Goal: Task Accomplishment & Management: Use online tool/utility

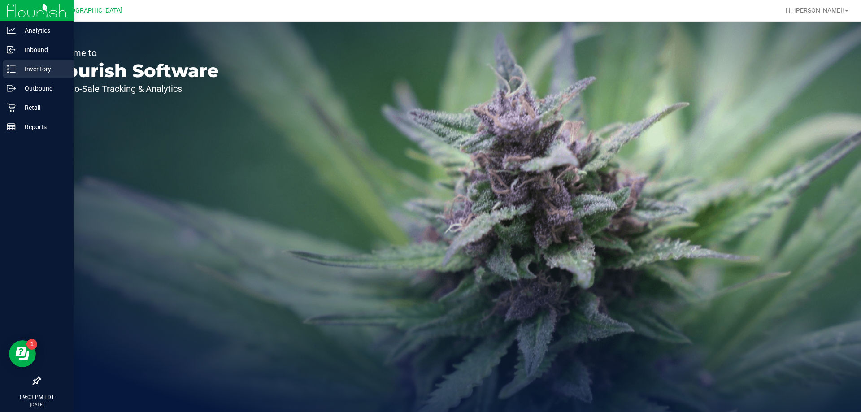
click at [39, 71] on p "Inventory" at bounding box center [43, 69] width 54 height 11
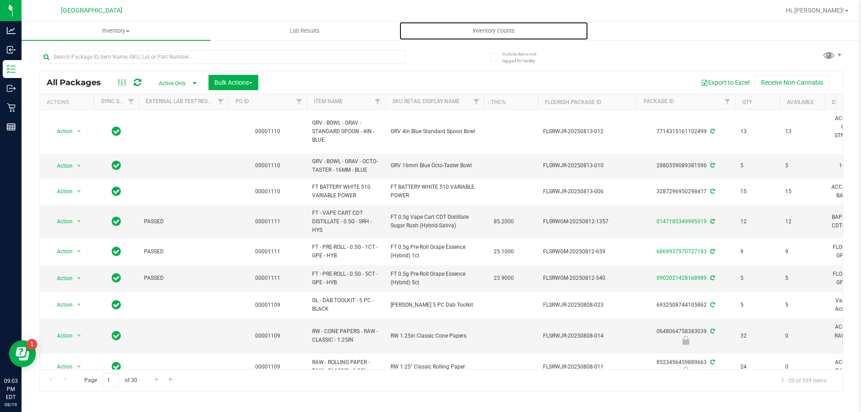
click at [502, 31] on span "Inventory Counts" at bounding box center [494, 31] width 66 height 8
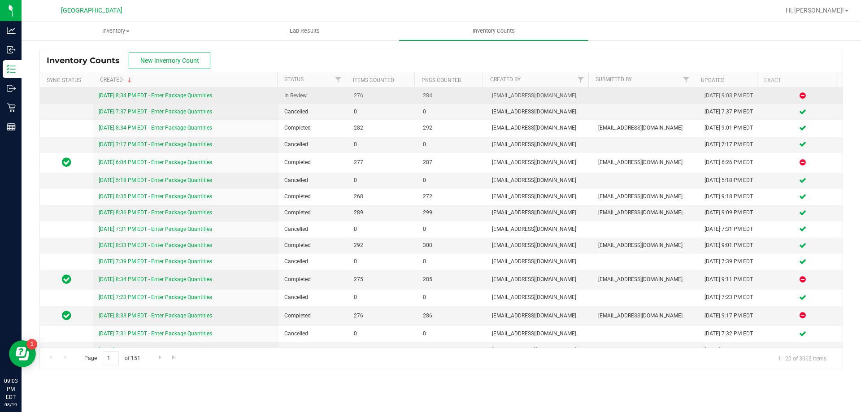
click at [191, 97] on link "[DATE] 8:34 PM EDT - Enter Package Quantities" at bounding box center [155, 95] width 113 height 6
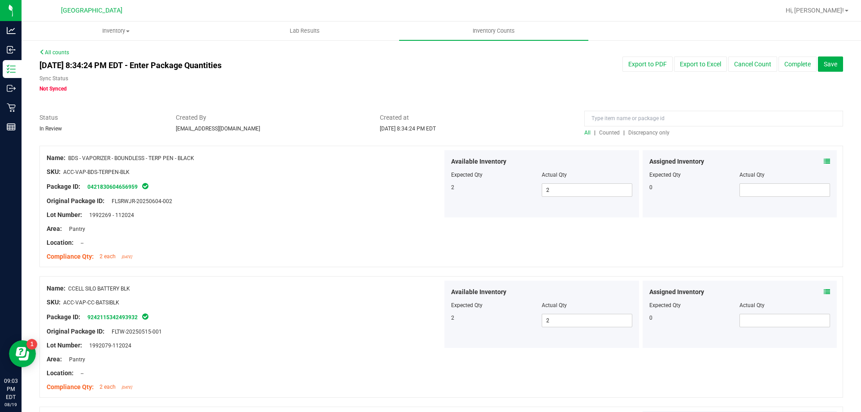
click at [658, 133] on span "Discrepancy only" at bounding box center [649, 133] width 41 height 6
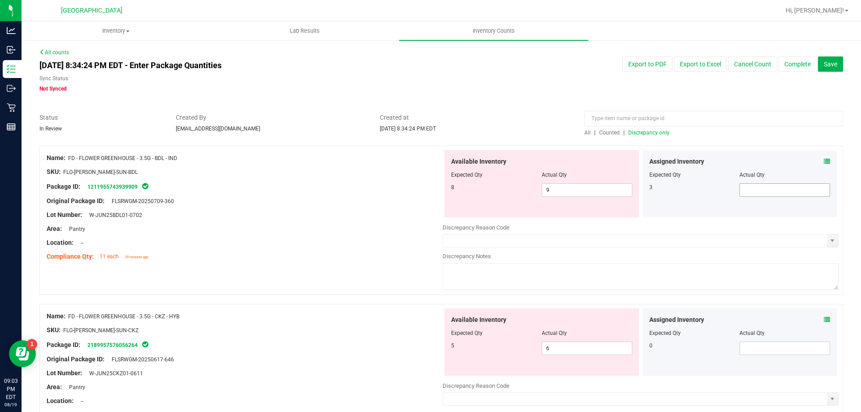
click at [768, 186] on span at bounding box center [785, 189] width 91 height 13
type input "0"
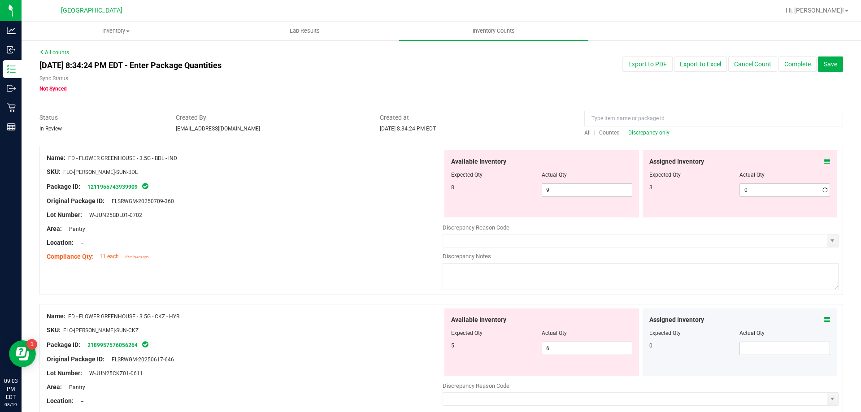
click at [347, 221] on div at bounding box center [245, 222] width 396 height 4
drag, startPoint x: 735, startPoint y: 188, endPoint x: 756, endPoint y: 188, distance: 21.5
click at [740, 188] on span "0 0" at bounding box center [785, 189] width 91 height 13
type input "3"
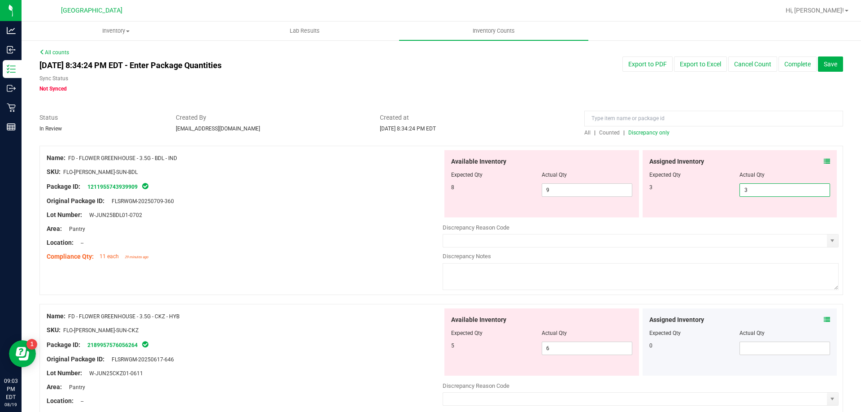
click at [228, 214] on div "Lot Number: W-JUN25BDL01-0702" at bounding box center [245, 214] width 396 height 9
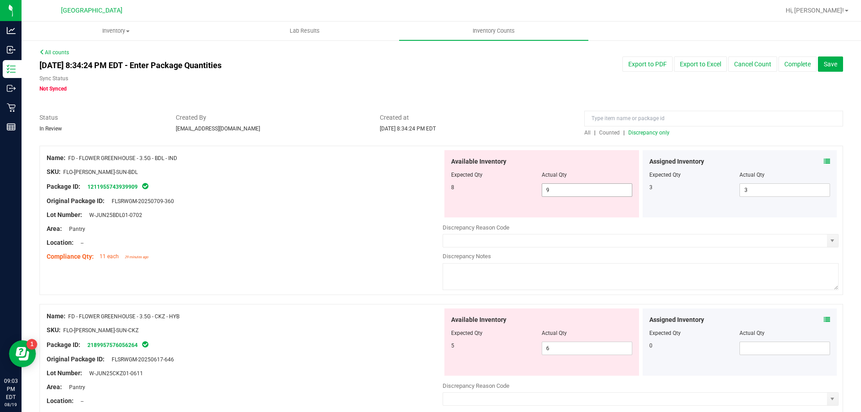
click at [604, 193] on span "9 9" at bounding box center [587, 189] width 91 height 13
type input "8"
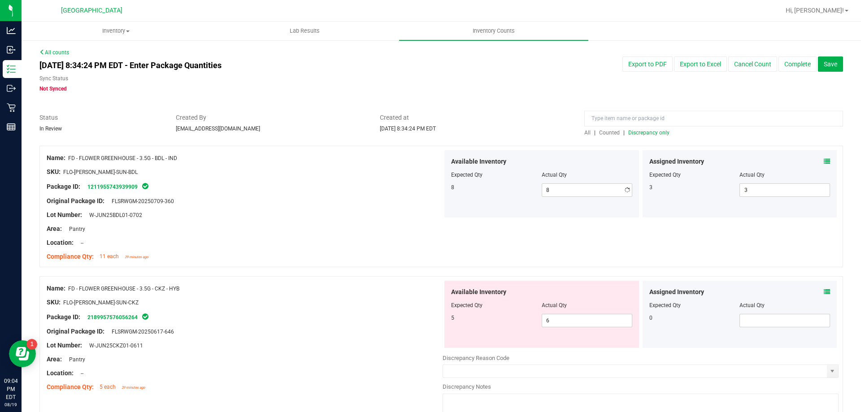
click at [249, 217] on div "Lot Number: W-JUN25BDL01-0702" at bounding box center [245, 214] width 396 height 9
click at [551, 316] on span "6 6" at bounding box center [587, 320] width 91 height 13
type input "4"
click at [384, 323] on div at bounding box center [245, 325] width 396 height 4
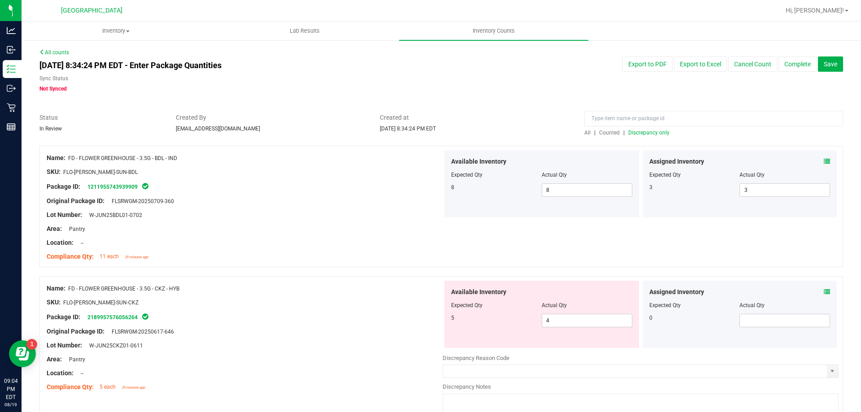
scroll to position [224, 0]
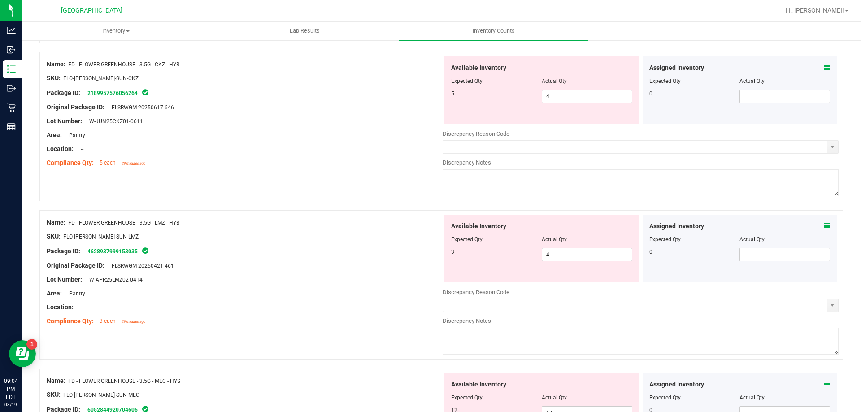
click at [602, 256] on span "4 4" at bounding box center [587, 254] width 91 height 13
type input "3"
click at [306, 310] on div "Location: --" at bounding box center [245, 307] width 396 height 9
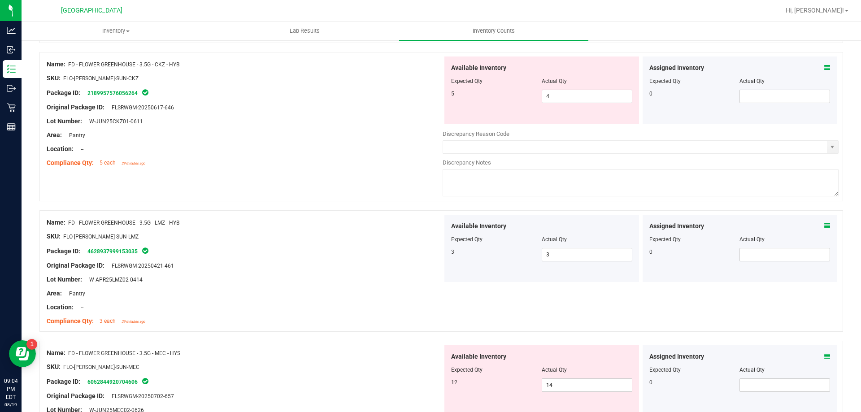
click at [323, 303] on div "Location: --" at bounding box center [245, 307] width 396 height 9
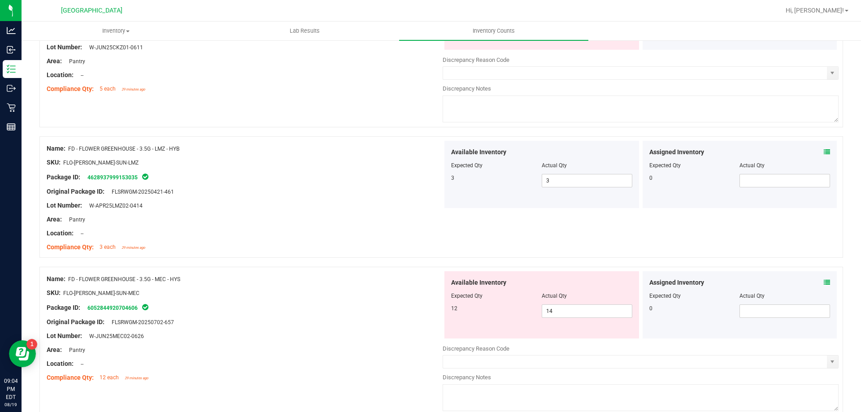
scroll to position [359, 0]
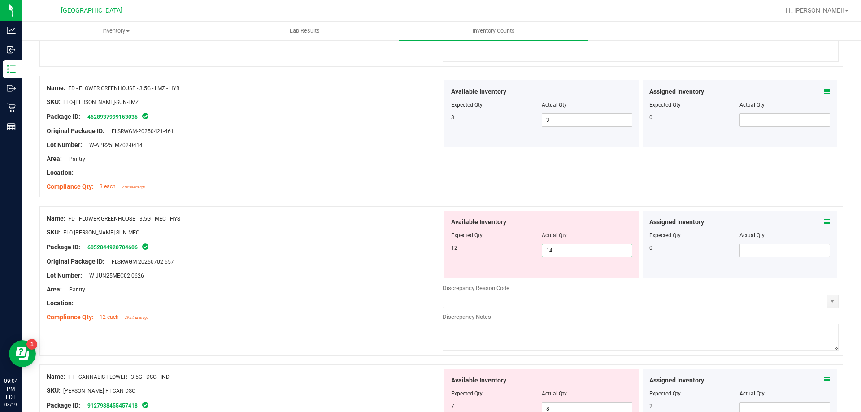
click at [585, 256] on span "14 14" at bounding box center [587, 250] width 91 height 13
type input "1"
type input "13"
click at [257, 275] on div "Lot Number: W-JUN25MEC02-0626" at bounding box center [245, 275] width 396 height 9
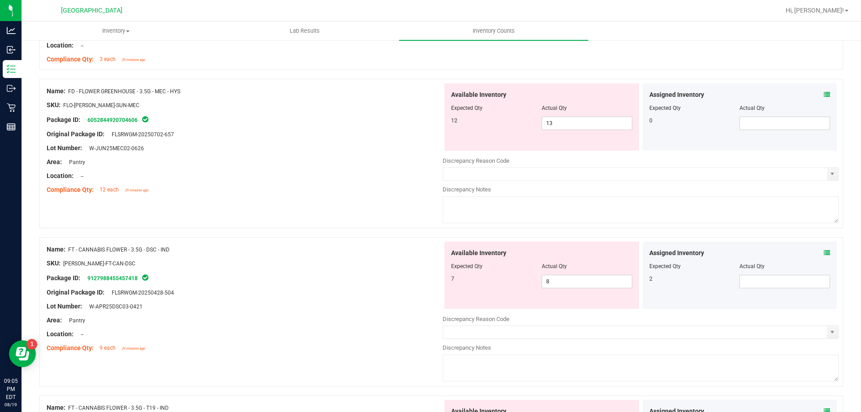
scroll to position [538, 0]
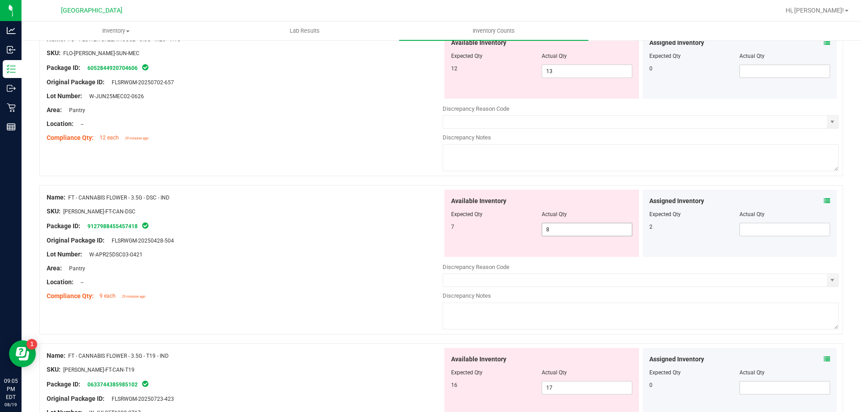
click at [556, 229] on span "8 8" at bounding box center [587, 229] width 91 height 13
type input "7"
click at [403, 287] on div at bounding box center [245, 289] width 396 height 4
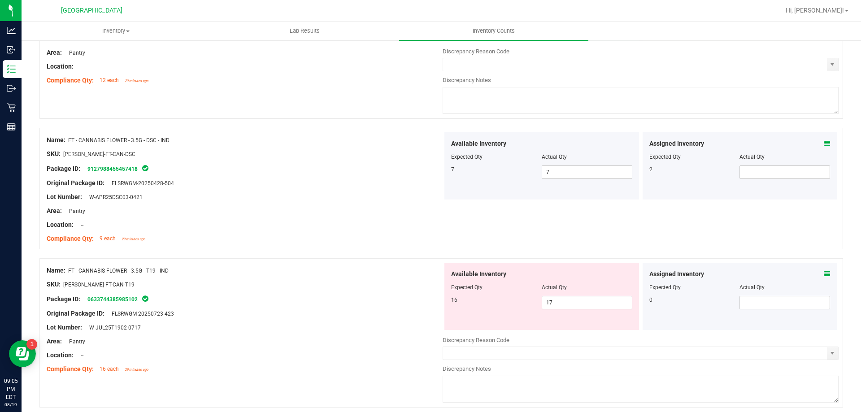
scroll to position [673, 0]
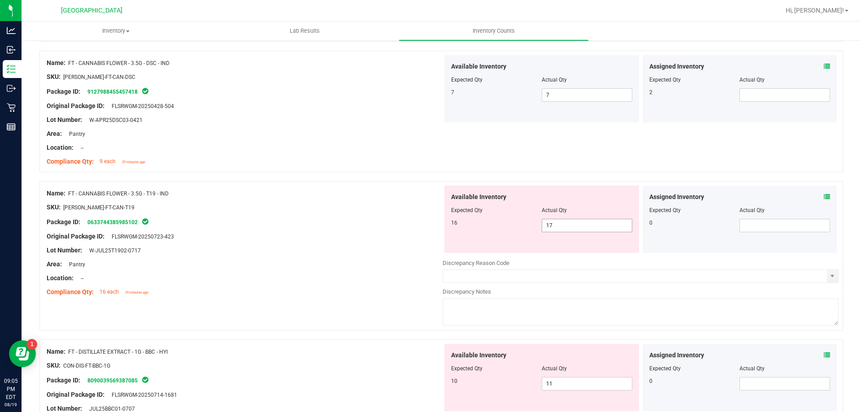
click at [575, 228] on span "17 17" at bounding box center [587, 225] width 91 height 13
type input "16"
click at [326, 278] on div "Location: --" at bounding box center [245, 278] width 396 height 9
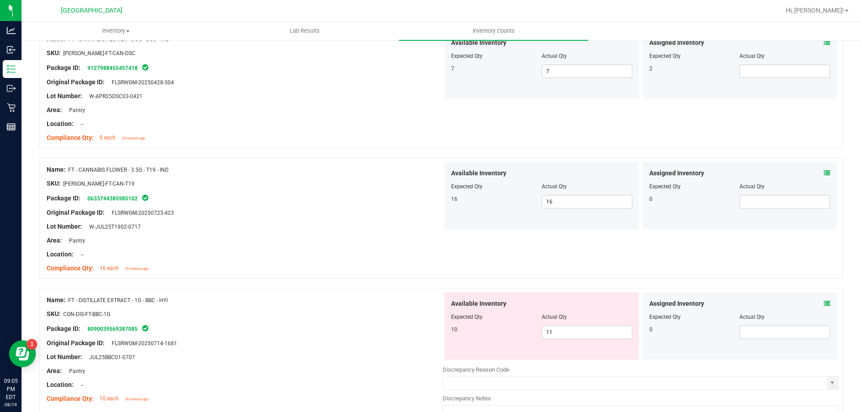
scroll to position [718, 0]
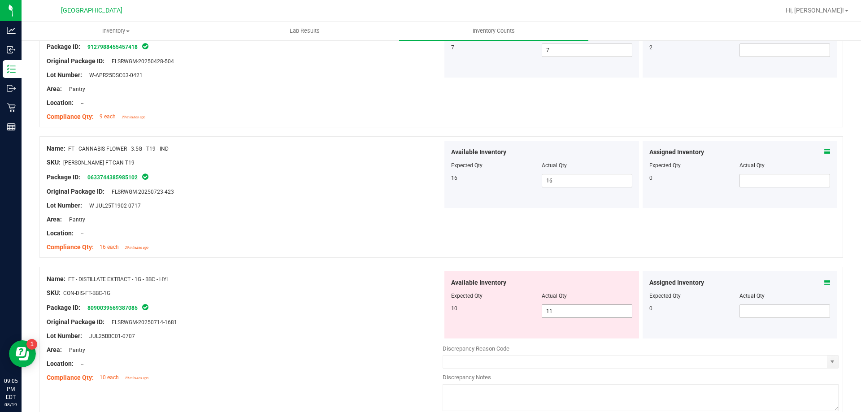
click at [588, 318] on span "11 11" at bounding box center [587, 311] width 91 height 13
click at [579, 312] on span "11 11" at bounding box center [587, 311] width 91 height 13
type input "10"
click at [299, 296] on div "SKU: CON-DIS-FT-BBC-1G" at bounding box center [245, 292] width 396 height 9
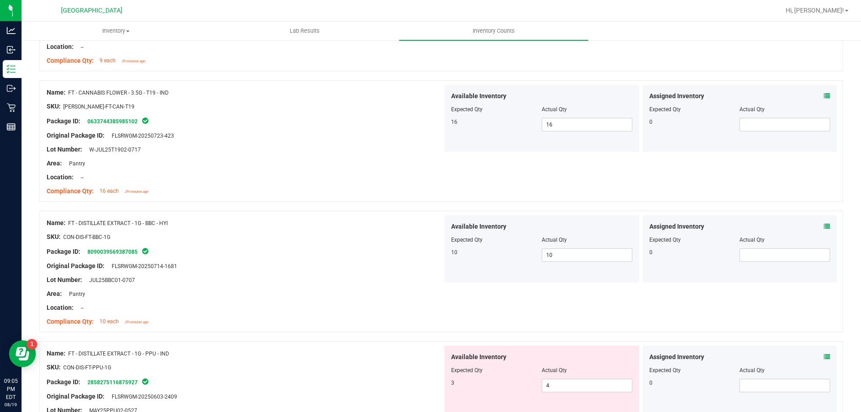
scroll to position [897, 0]
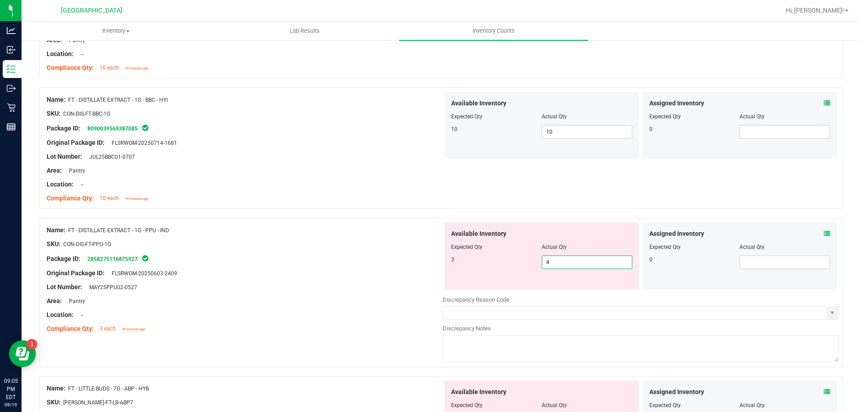
click at [572, 259] on span "4 4" at bounding box center [587, 262] width 91 height 13
type input "3"
click at [288, 310] on div at bounding box center [245, 308] width 396 height 4
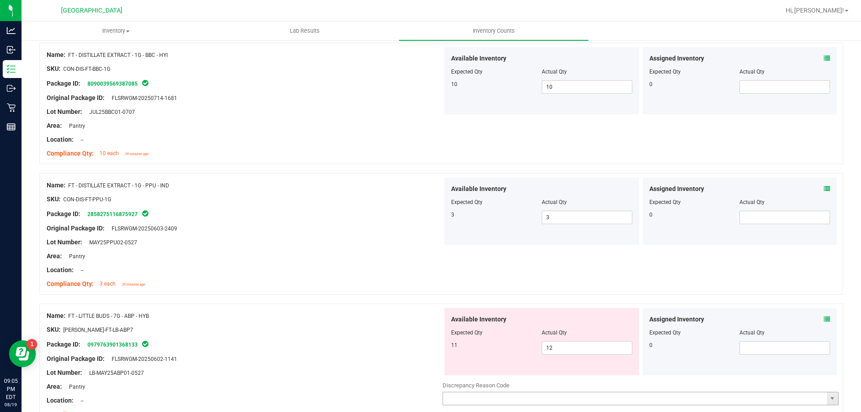
scroll to position [1032, 0]
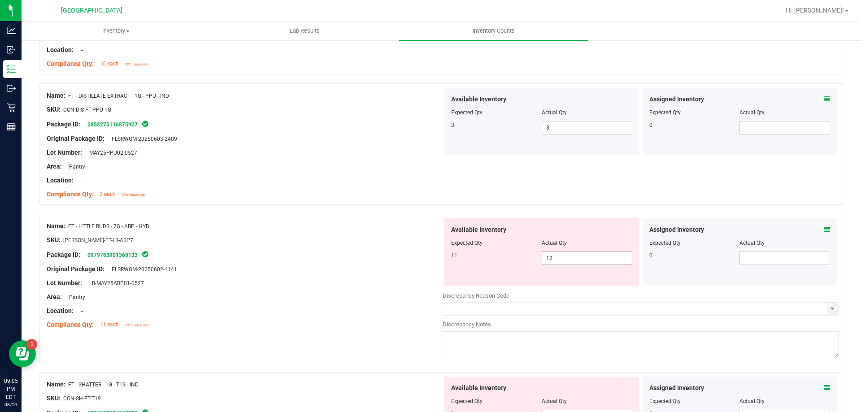
click at [557, 256] on span "12 12" at bounding box center [587, 258] width 91 height 13
type input "11"
click at [282, 313] on div "Location: --" at bounding box center [245, 310] width 396 height 9
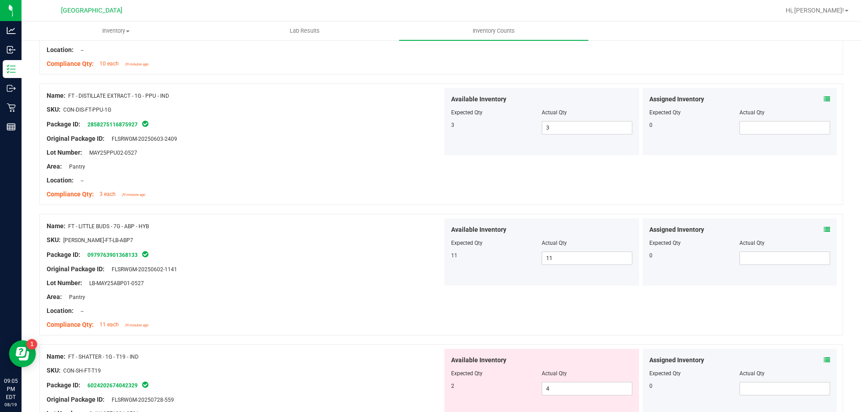
scroll to position [1166, 0]
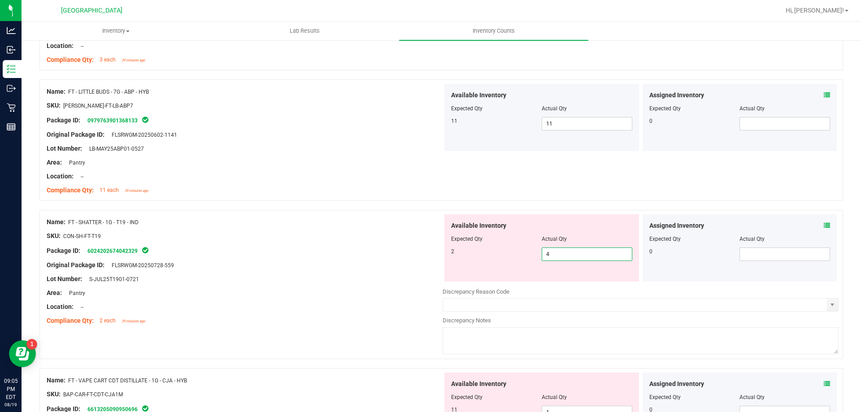
click at [572, 254] on span "4 4" at bounding box center [587, 254] width 91 height 13
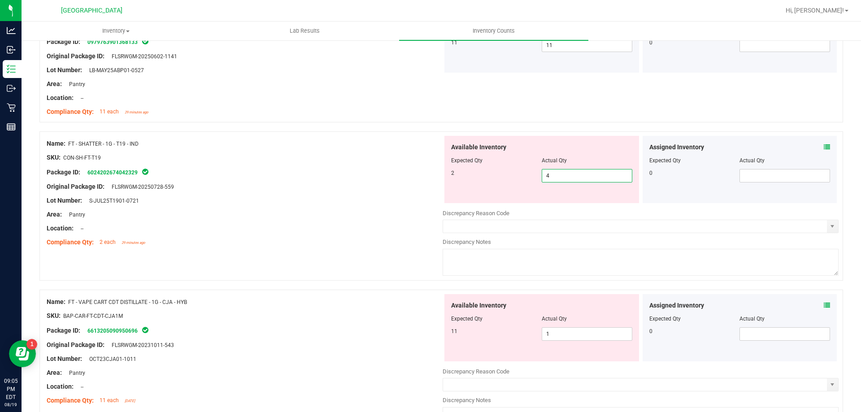
scroll to position [1256, 0]
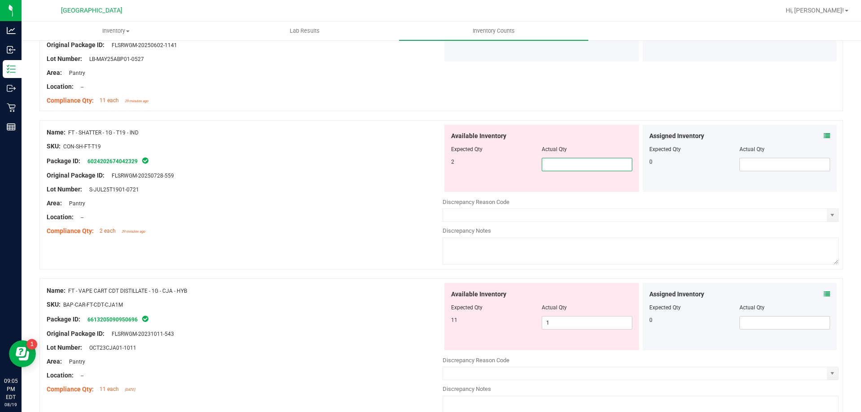
type input "2"
click at [386, 176] on div "Original Package ID: FLSRWGM-20250728-559" at bounding box center [245, 175] width 396 height 9
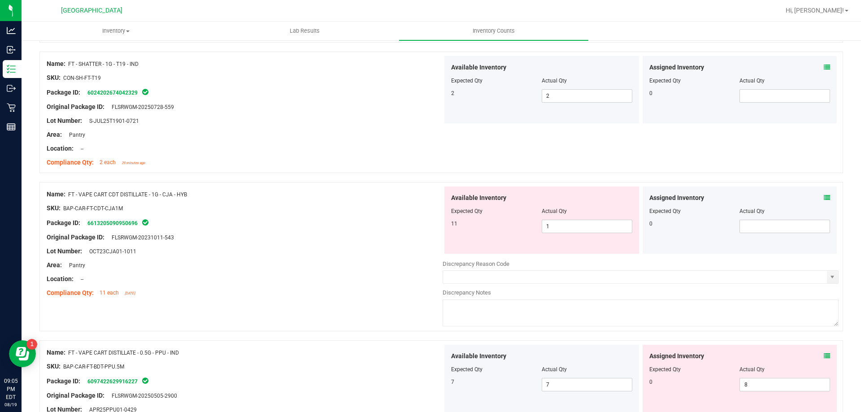
scroll to position [1346, 0]
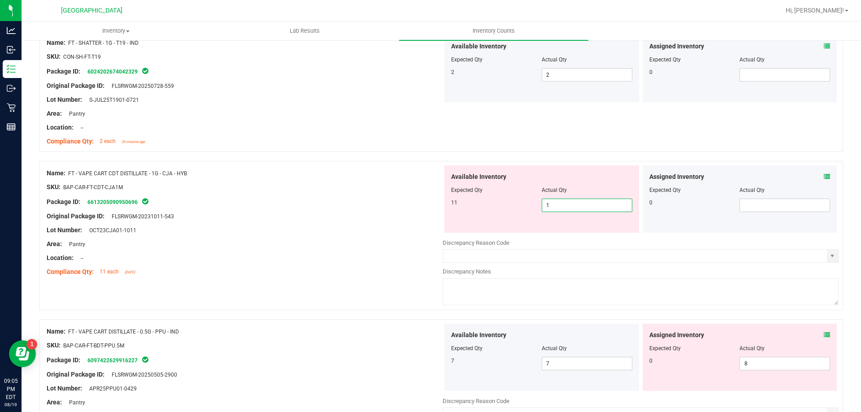
click at [587, 201] on span "1 1" at bounding box center [587, 205] width 91 height 13
type input "11"
click at [316, 238] on div at bounding box center [245, 237] width 396 height 4
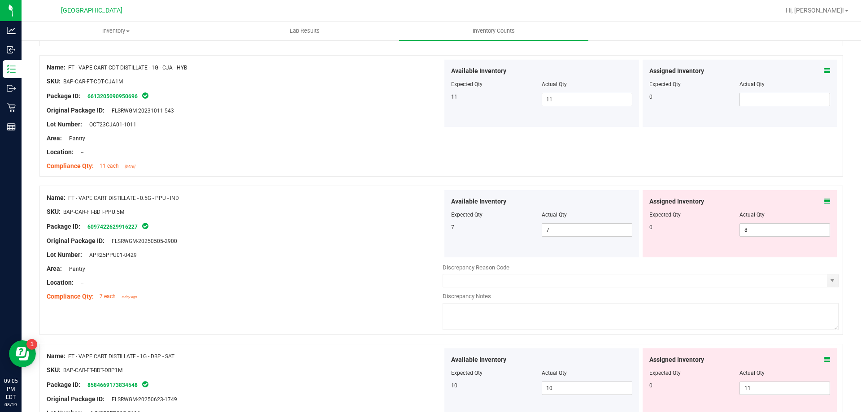
scroll to position [1480, 0]
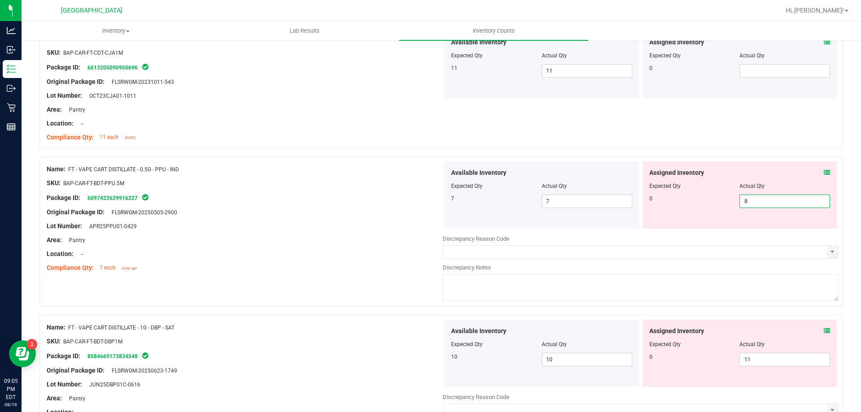
drag, startPoint x: 760, startPoint y: 203, endPoint x: 640, endPoint y: 195, distance: 120.5
click at [643, 195] on div "Assigned Inventory Expected Qty Actual Qty 0 8 8" at bounding box center [740, 194] width 195 height 67
click at [406, 224] on div "Lot Number: APR25PPU01-0429" at bounding box center [245, 226] width 396 height 9
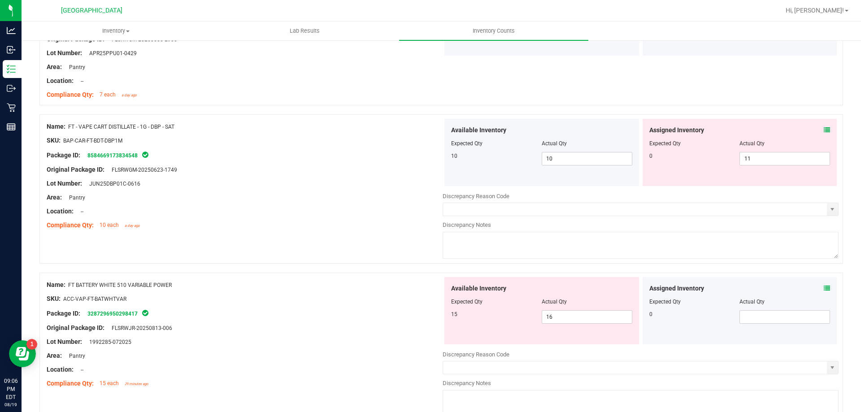
scroll to position [1660, 0]
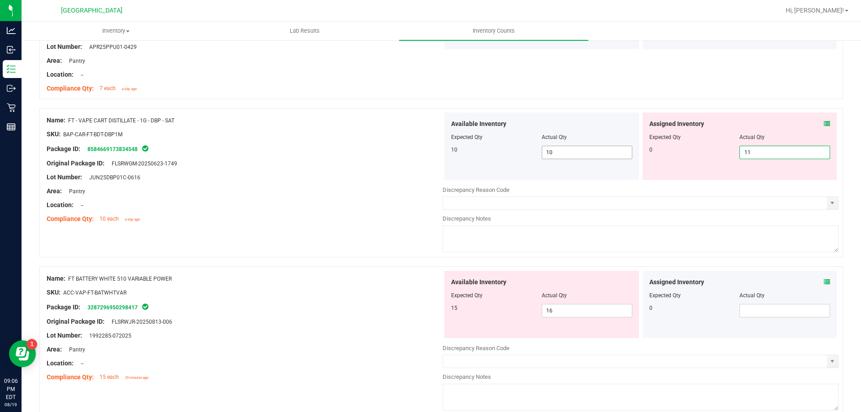
drag, startPoint x: 765, startPoint y: 153, endPoint x: 559, endPoint y: 153, distance: 205.9
click at [565, 153] on div "Available Inventory Expected Qty Actual Qty 10 10 10 11 11" at bounding box center [641, 146] width 396 height 67
click at [330, 231] on div "Name: FT - VAPE CART DISTILLATE - 1G - DBP - SAT SKU: BAP-CAR-FT-BDT-DBP1M Pack…" at bounding box center [441, 187] width 804 height 158
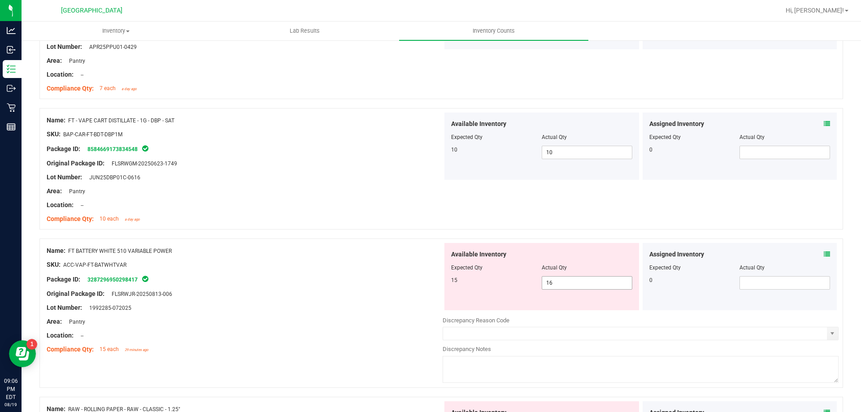
click at [594, 286] on span "16 16" at bounding box center [587, 282] width 91 height 13
type input "15"
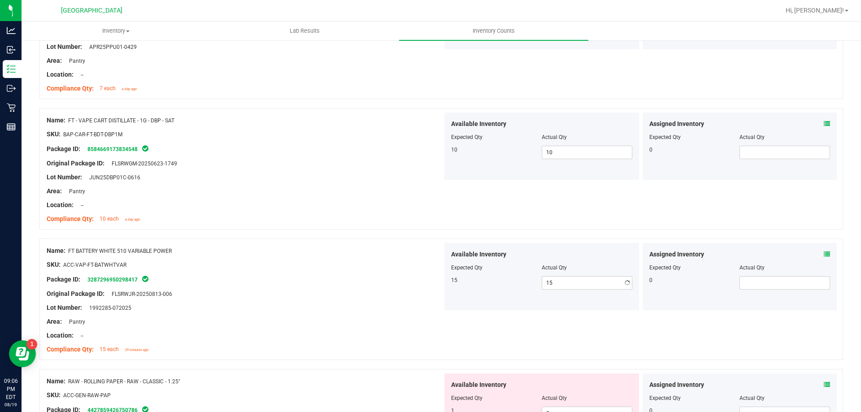
drag, startPoint x: 423, startPoint y: 290, endPoint x: 388, endPoint y: 290, distance: 35.9
click at [413, 290] on div "Original Package ID: FLSRWJR-20250813-006" at bounding box center [245, 293] width 396 height 9
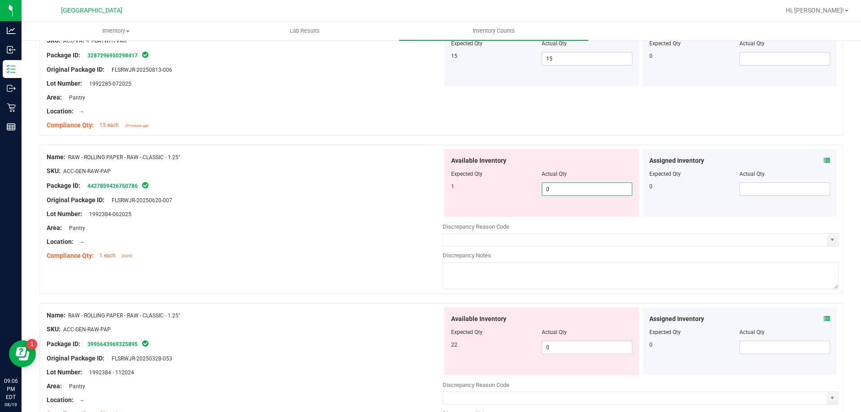
click at [567, 185] on span "0 0" at bounding box center [587, 189] width 91 height 13
type input "01"
type input "1"
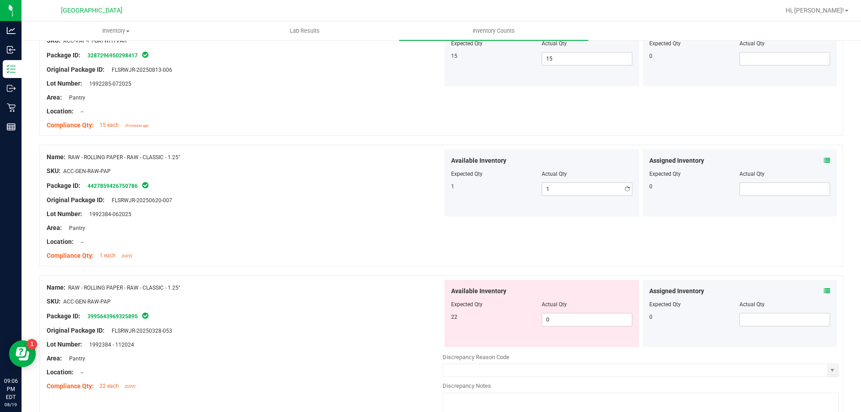
click at [304, 233] on div at bounding box center [245, 235] width 396 height 4
click at [553, 319] on span "0 0" at bounding box center [587, 319] width 91 height 13
type input "022"
type input "22"
click at [368, 318] on div "Package ID: 3995643969325895" at bounding box center [245, 316] width 396 height 11
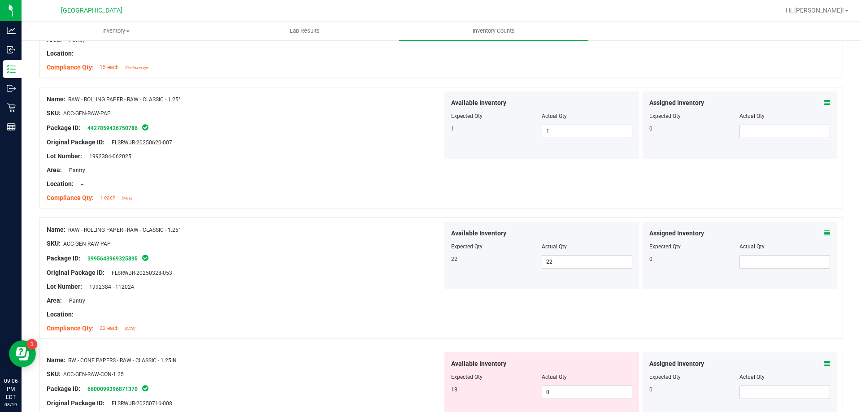
scroll to position [2064, 0]
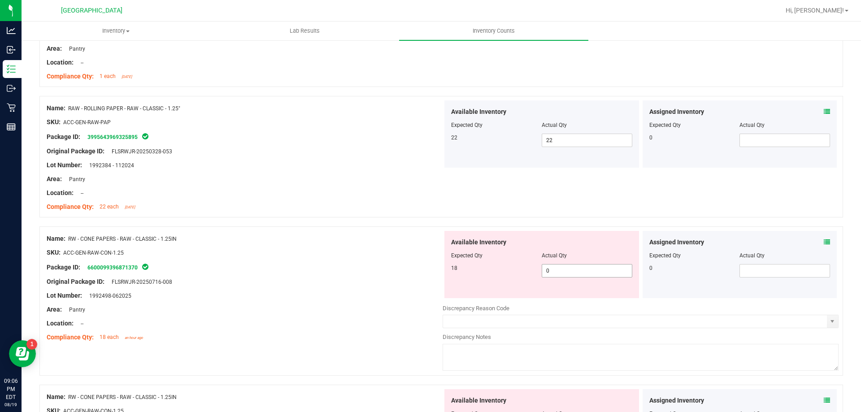
click at [574, 267] on span "0 0" at bounding box center [587, 270] width 91 height 13
type input "018"
type input "18"
click at [352, 284] on div "Original Package ID: FLSRWJR-20250716-008" at bounding box center [245, 281] width 396 height 9
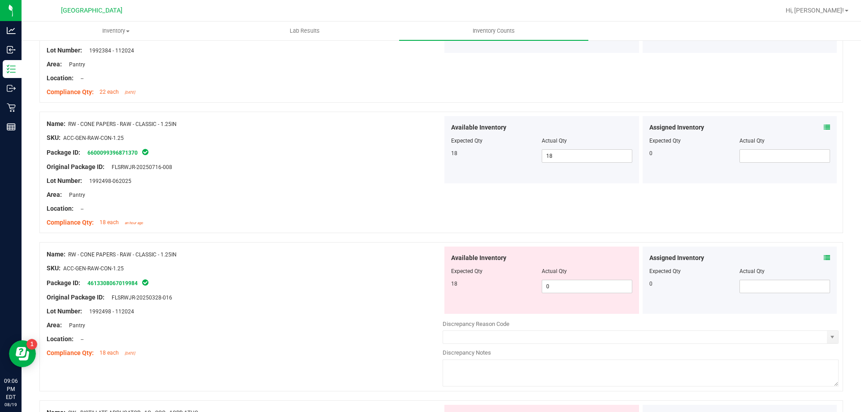
scroll to position [2198, 0]
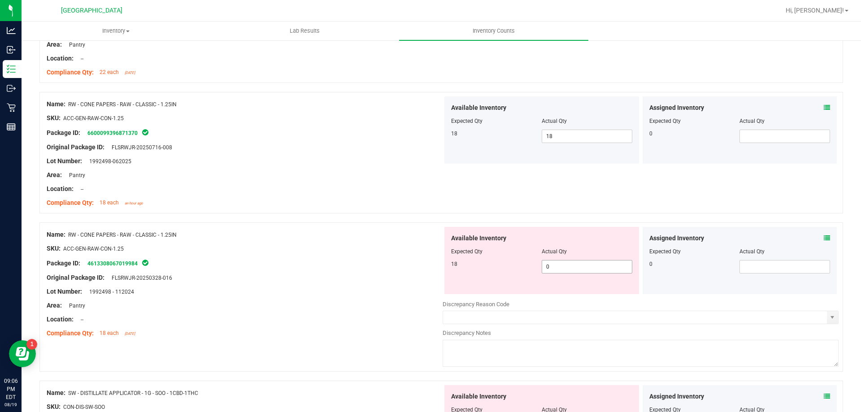
click at [601, 268] on span "0 0" at bounding box center [587, 266] width 91 height 13
type input "018"
type input "18"
click at [326, 268] on div "Package ID: 4613308067019984" at bounding box center [245, 263] width 396 height 11
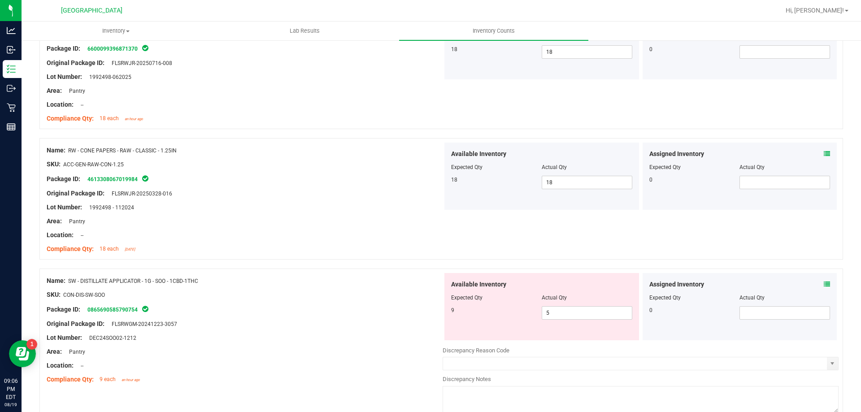
scroll to position [2378, 0]
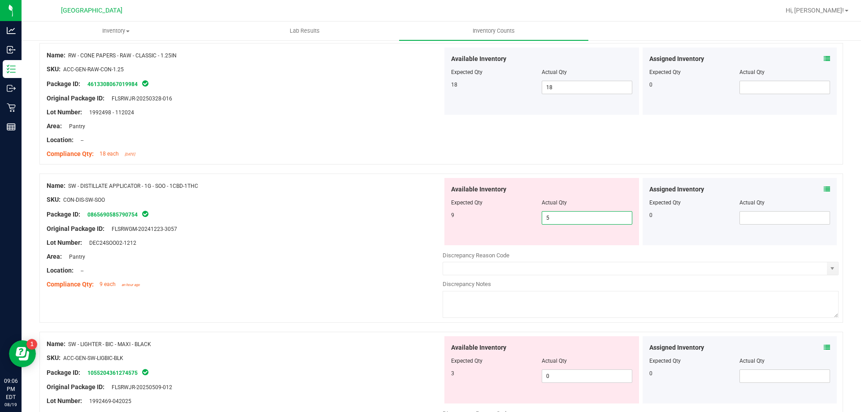
click at [572, 219] on span "5 5" at bounding box center [587, 217] width 91 height 13
type input "9"
click at [376, 244] on div "Lot Number: DEC24SOO02-1212" at bounding box center [245, 242] width 396 height 9
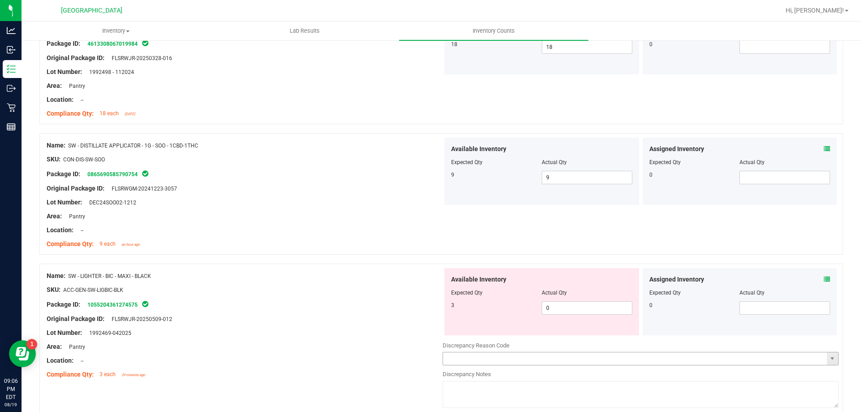
scroll to position [2458, 0]
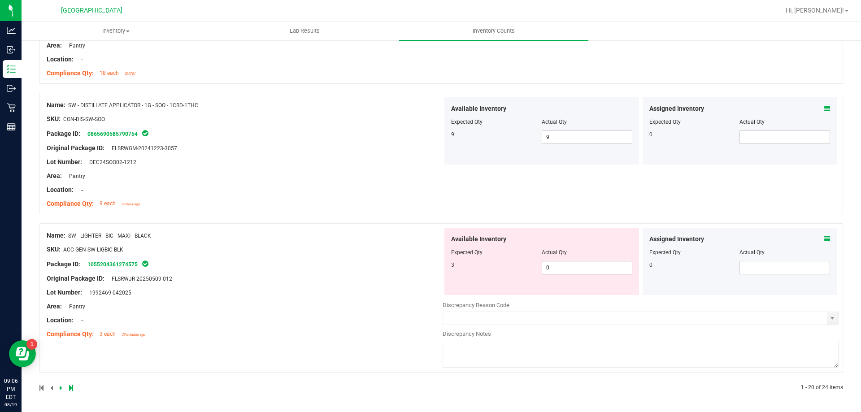
click at [565, 268] on span "0 0" at bounding box center [587, 267] width 91 height 13
type input "03"
type input "3"
click at [354, 301] on div "Name: SW - LIGHTER - BIC - MAXI - BLACK SKU: ACC-GEN-SW-LIGBIC-BLK Package ID: …" at bounding box center [245, 285] width 396 height 114
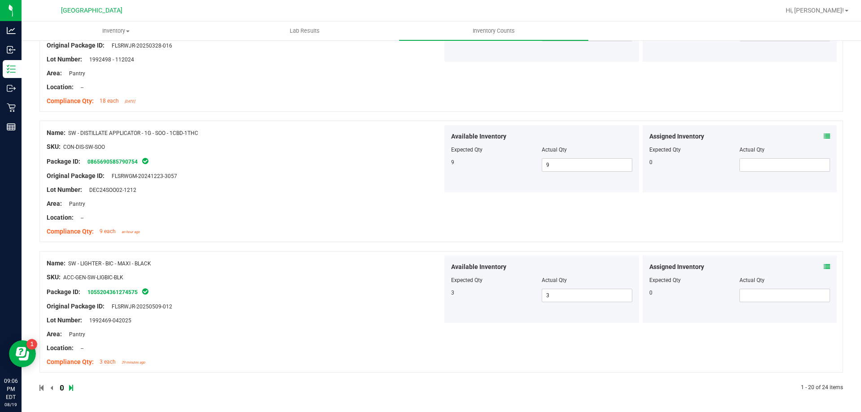
drag, startPoint x: 62, startPoint y: 388, endPoint x: 66, endPoint y: 385, distance: 4.9
click at [61, 388] on link at bounding box center [62, 388] width 4 height 6
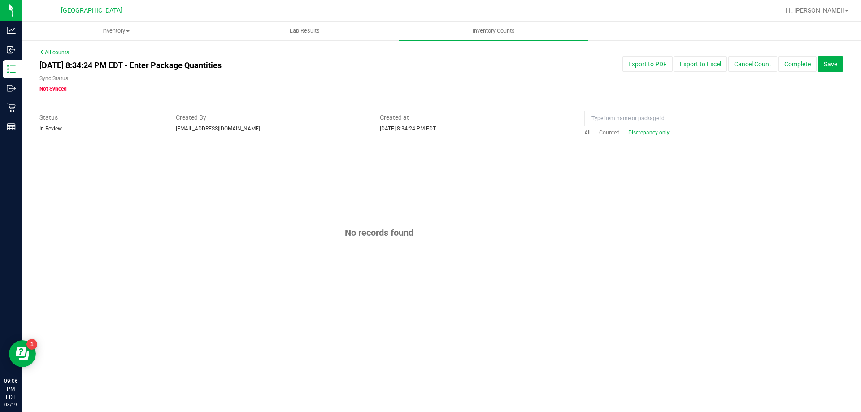
scroll to position [0, 0]
click at [602, 138] on div at bounding box center [441, 141] width 804 height 9
click at [608, 134] on span "Counted" at bounding box center [609, 133] width 21 height 6
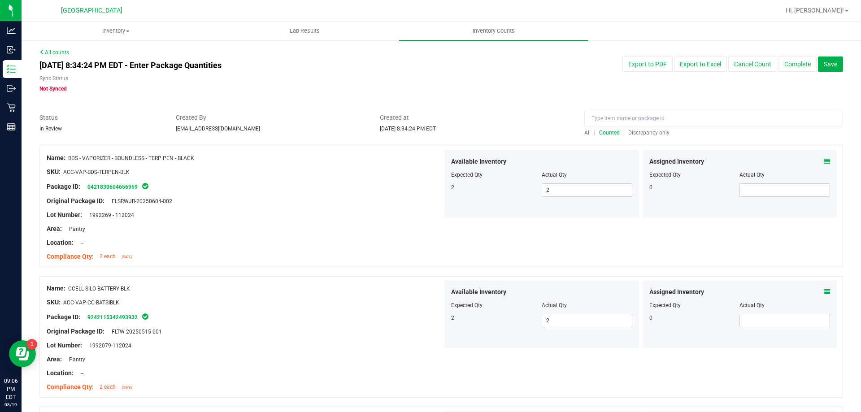
click at [652, 128] on div at bounding box center [714, 121] width 259 height 16
click at [650, 132] on span "Discrepancy only" at bounding box center [649, 133] width 41 height 6
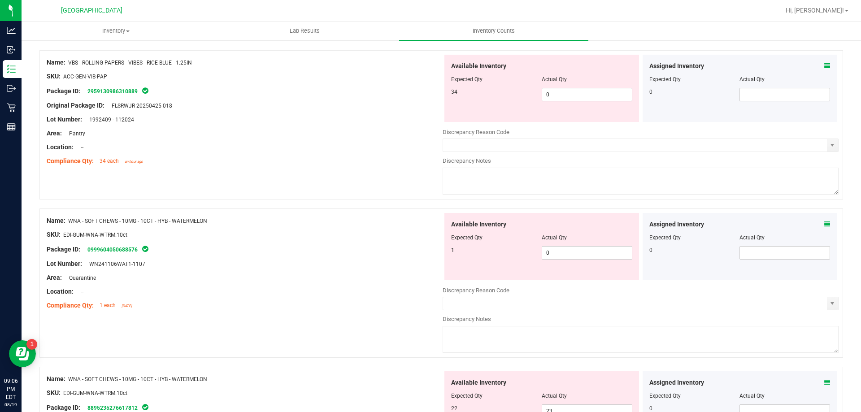
scroll to position [314, 0]
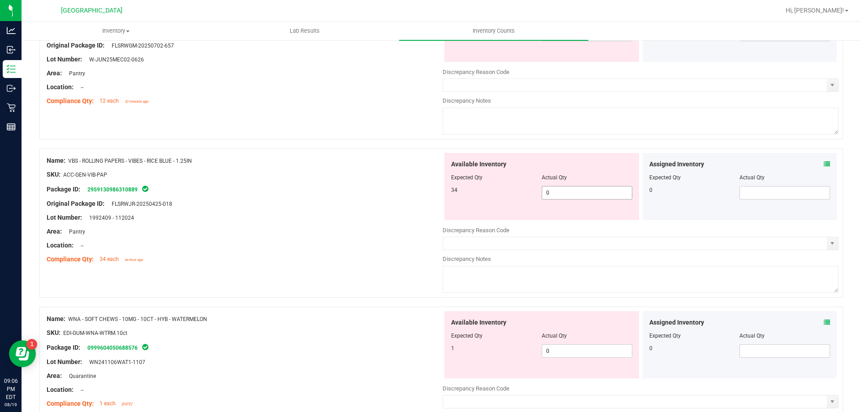
click at [563, 186] on span "0 0" at bounding box center [587, 192] width 91 height 13
click at [581, 194] on span "0 0" at bounding box center [587, 192] width 91 height 13
type input "034"
type input "34"
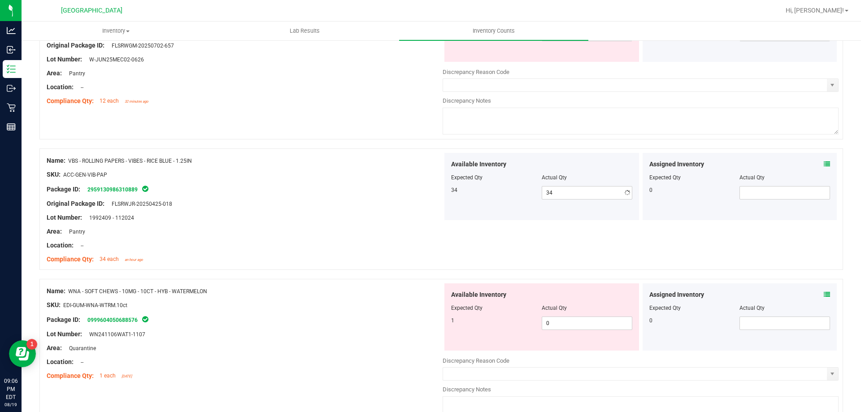
click at [367, 212] on div at bounding box center [245, 211] width 396 height 4
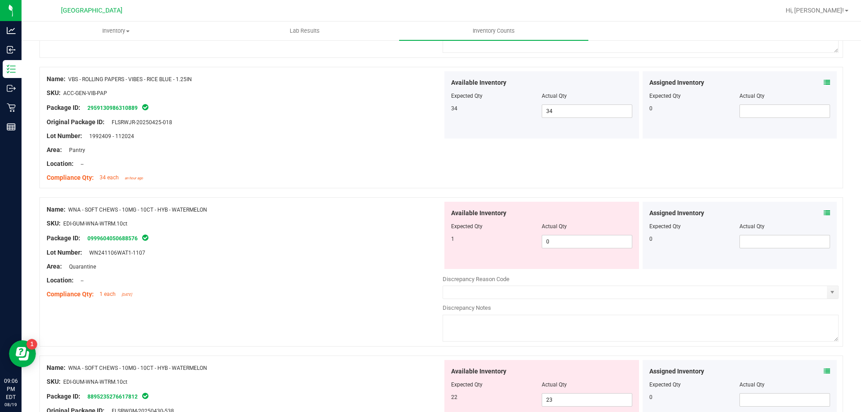
scroll to position [404, 0]
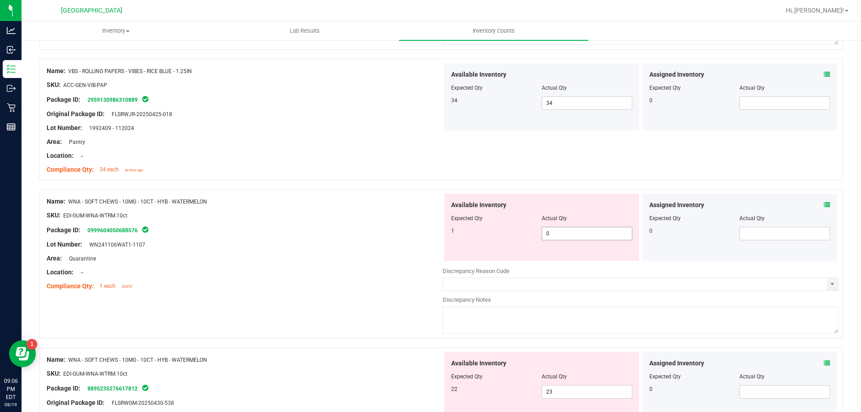
click at [564, 237] on span "0 0" at bounding box center [587, 233] width 91 height 13
type input "01"
type input "1"
click at [325, 295] on div "Name: WNA - SOFT CHEWS - 10MG - 10CT - HYB - WATERMELON SKU: EDI-GUM-WNA-WTRM.1…" at bounding box center [441, 263] width 804 height 149
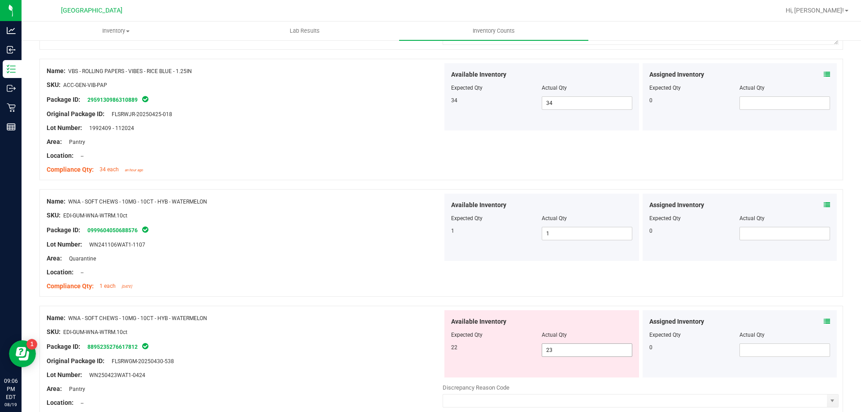
click at [558, 348] on span "23 23" at bounding box center [587, 350] width 91 height 13
type input "22"
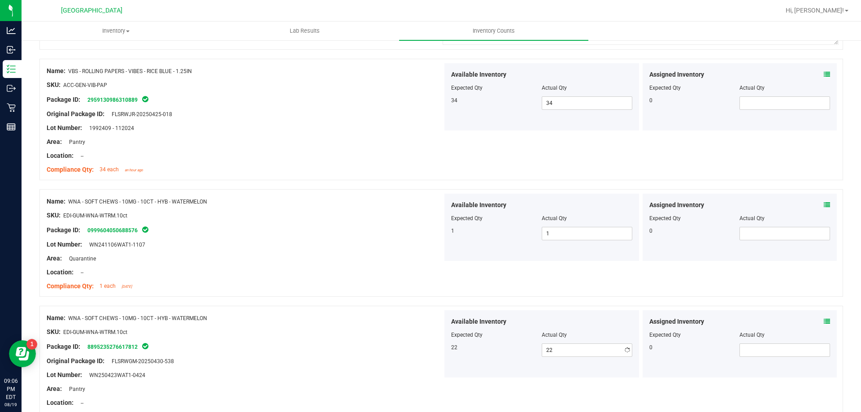
click at [380, 241] on div "Lot Number: WN241106WAT1-1107" at bounding box center [245, 244] width 396 height 9
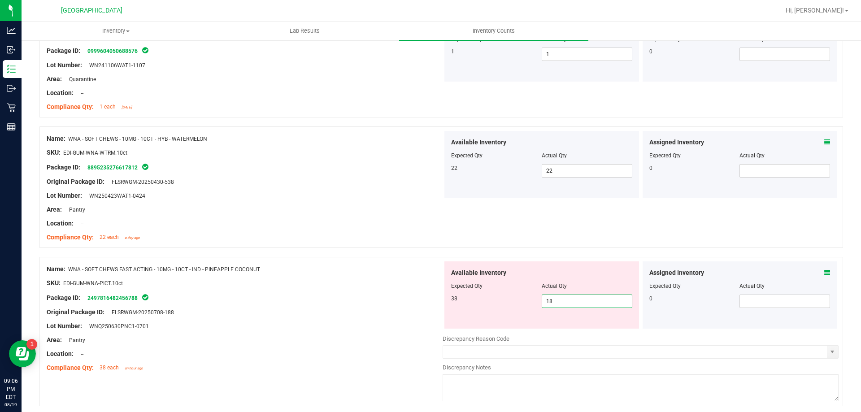
click at [569, 303] on span "18 18" at bounding box center [587, 301] width 91 height 13
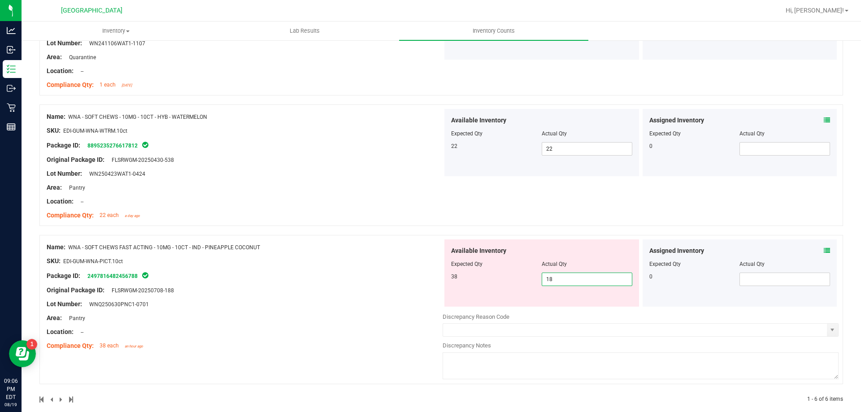
scroll to position [617, 0]
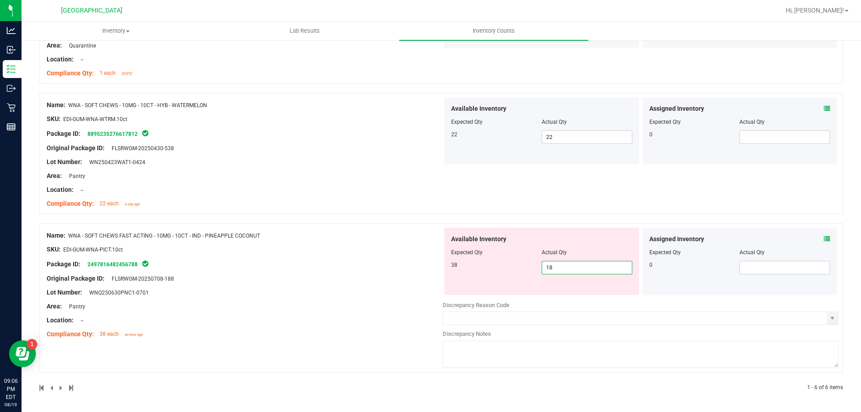
click at [545, 266] on input "18" at bounding box center [587, 268] width 90 height 13
type input "38"
click at [354, 279] on div "Name: WNA - SOFT CHEWS FAST ACTING - 10MG - 10CT - IND - PINEAPPLE COCONUT SKU:…" at bounding box center [245, 285] width 396 height 114
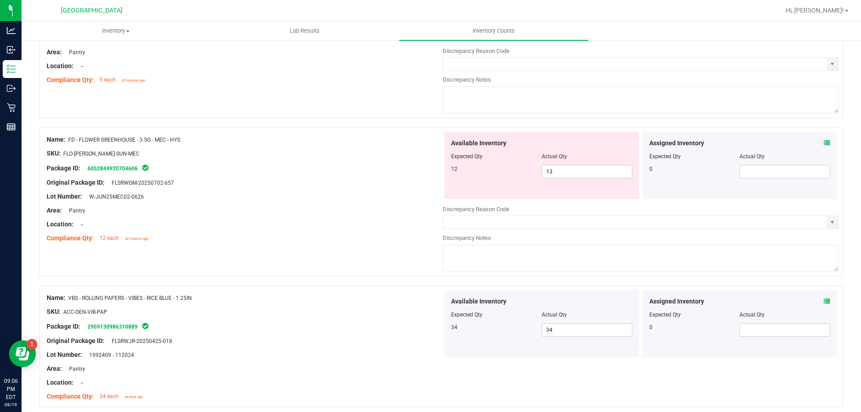
scroll to position [0, 0]
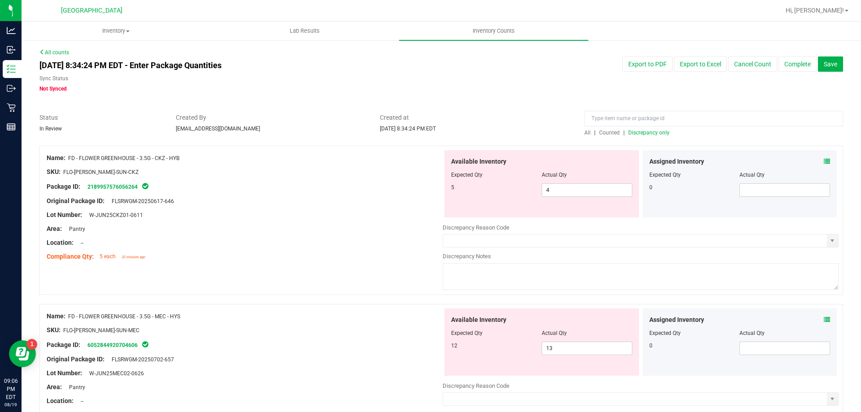
click at [611, 132] on span "Counted" at bounding box center [609, 133] width 21 height 6
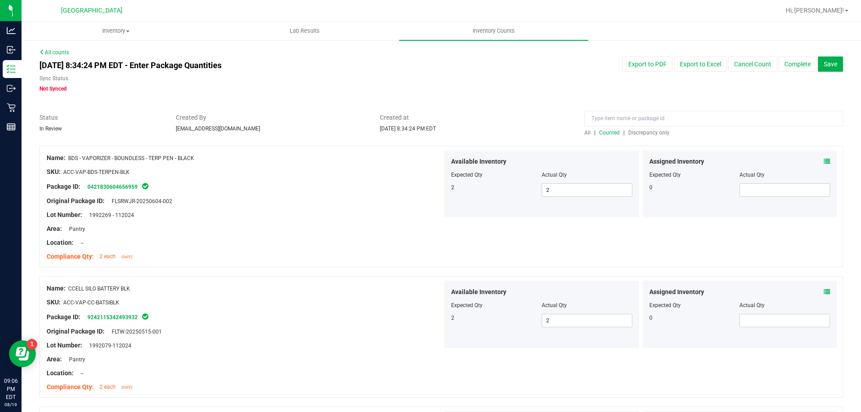
click at [636, 131] on span "Discrepancy only" at bounding box center [649, 133] width 41 height 6
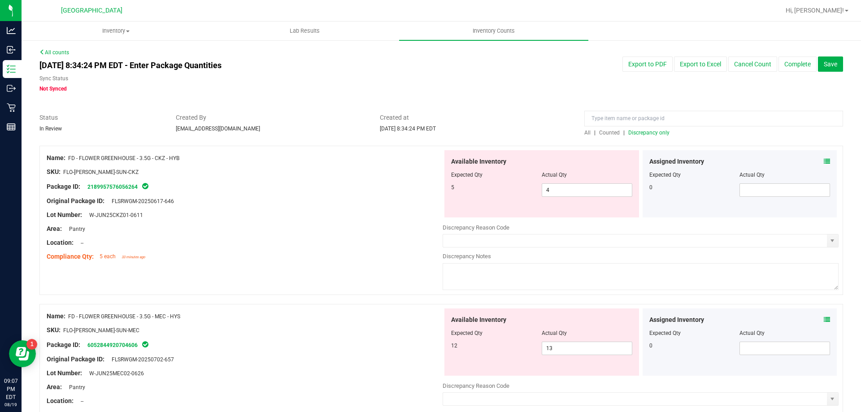
click at [386, 234] on div at bounding box center [245, 236] width 396 height 4
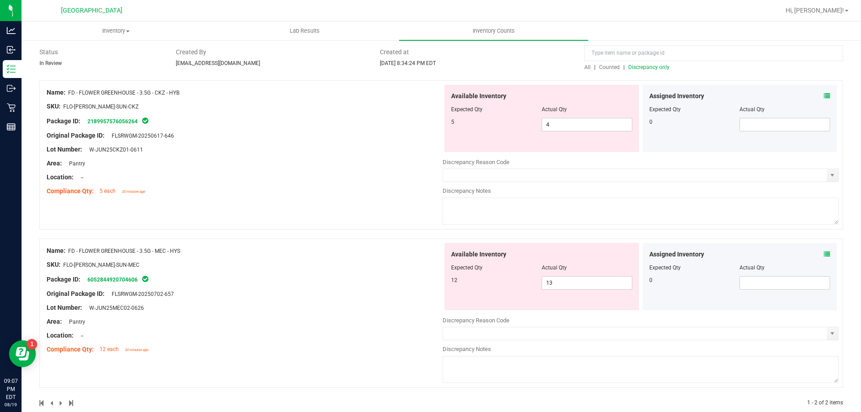
scroll to position [81, 0]
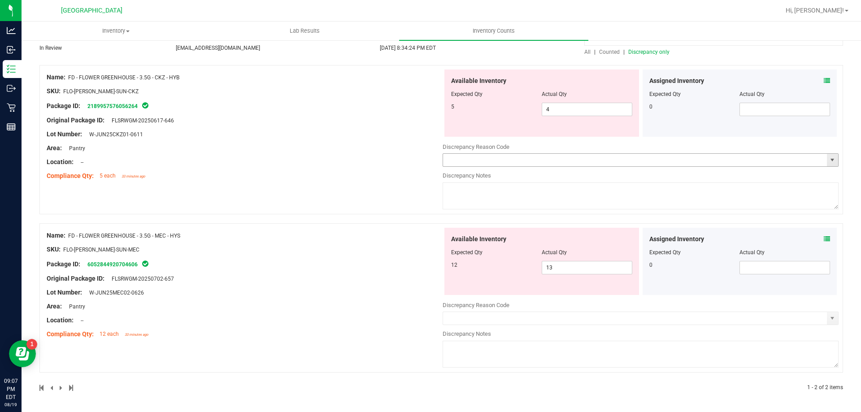
click at [829, 159] on span "select" at bounding box center [832, 160] width 7 height 7
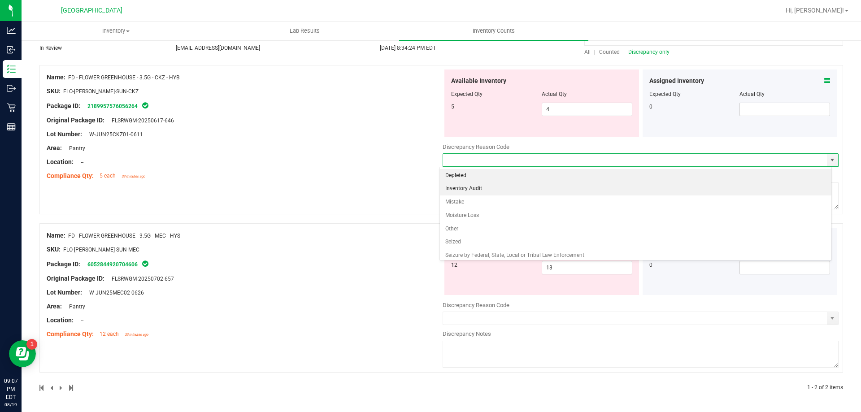
click at [456, 189] on li "Inventory Audit" at bounding box center [636, 188] width 392 height 13
type input "Inventory Audit"
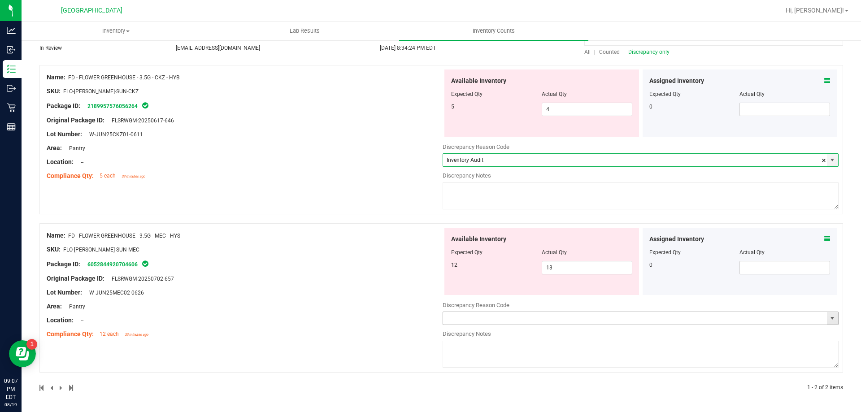
click at [829, 323] on span "select" at bounding box center [832, 318] width 11 height 13
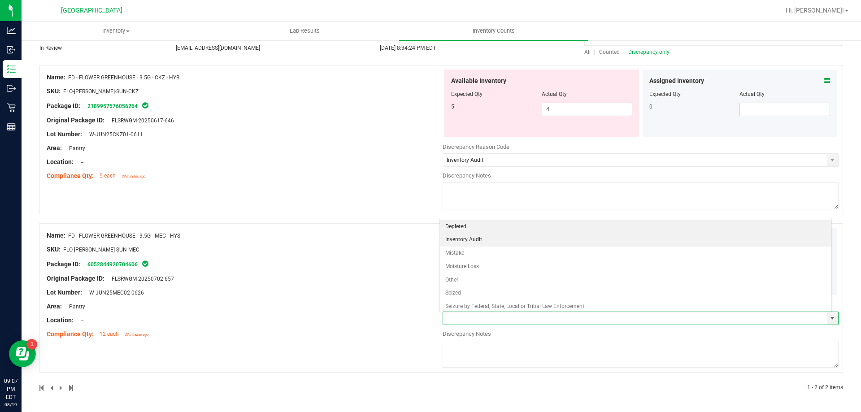
click at [500, 240] on li "Inventory Audit" at bounding box center [636, 239] width 392 height 13
type input "Inventory Audit"
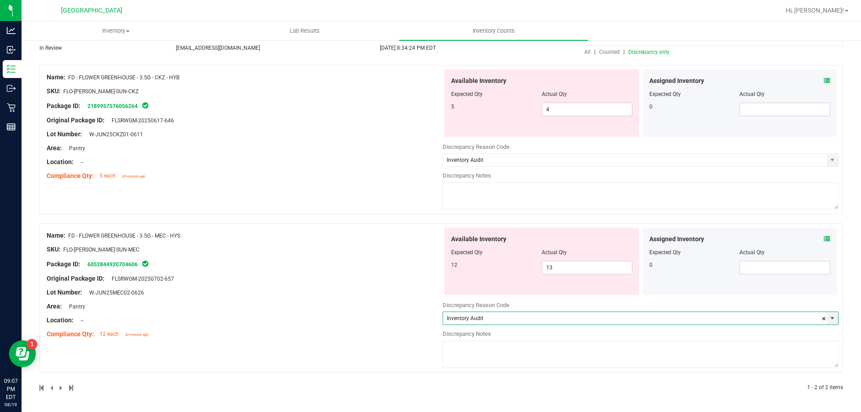
click at [498, 202] on textarea at bounding box center [641, 196] width 396 height 27
type textarea "biotrack integration"
click at [513, 180] on div at bounding box center [641, 181] width 396 height 2
drag, startPoint x: 510, startPoint y: 188, endPoint x: 355, endPoint y: 174, distance: 154.9
click at [356, 174] on div "Name: FD - FLOWER GREENHOUSE - 3.5G - CKZ - HYB SKU: FLO-[PERSON_NAME]-SUN-CKZ …" at bounding box center [441, 139] width 804 height 149
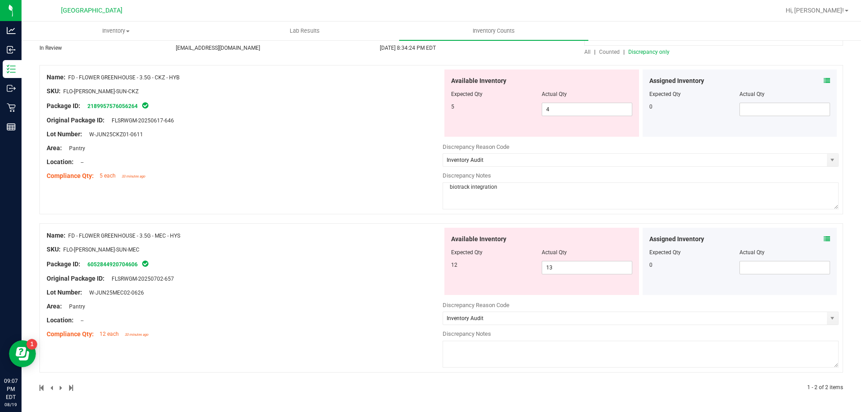
click at [517, 348] on textarea at bounding box center [641, 354] width 396 height 27
paste textarea "biotrack integration"
type textarea "biotrack integration"
drag, startPoint x: 341, startPoint y: 310, endPoint x: 341, endPoint y: 303, distance: 6.7
click at [341, 306] on div "Area: Pantry" at bounding box center [245, 306] width 396 height 9
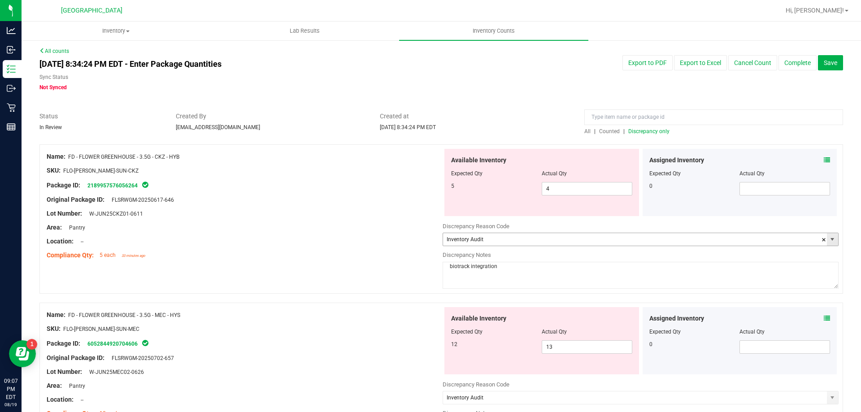
scroll to position [0, 0]
click at [608, 130] on span "Counted" at bounding box center [609, 133] width 21 height 6
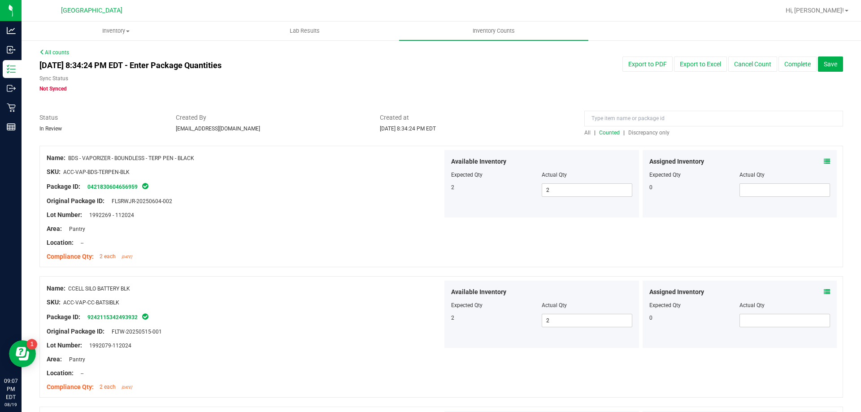
click at [649, 134] on span "Discrepancy only" at bounding box center [649, 133] width 41 height 6
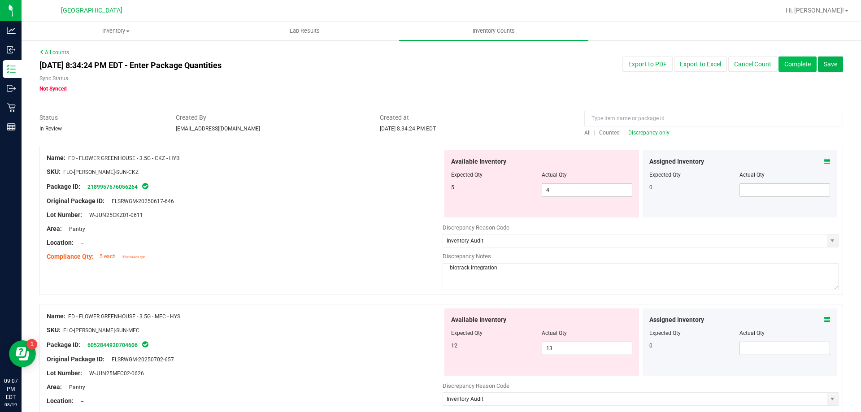
click at [801, 62] on button "Complete" at bounding box center [798, 64] width 38 height 15
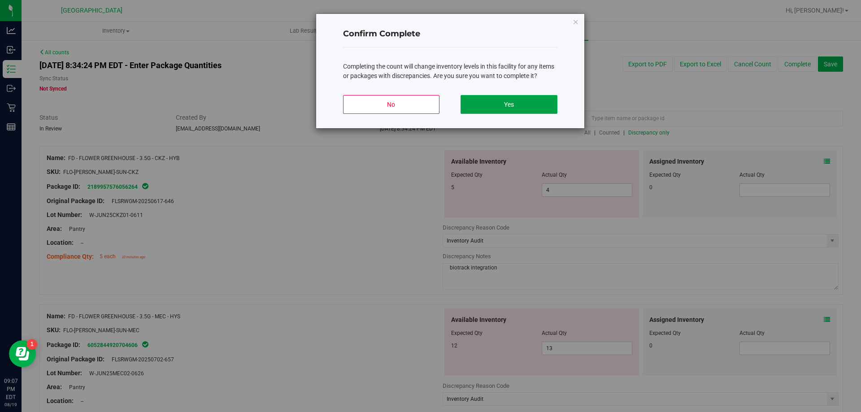
click at [497, 97] on button "Yes" at bounding box center [509, 104] width 96 height 19
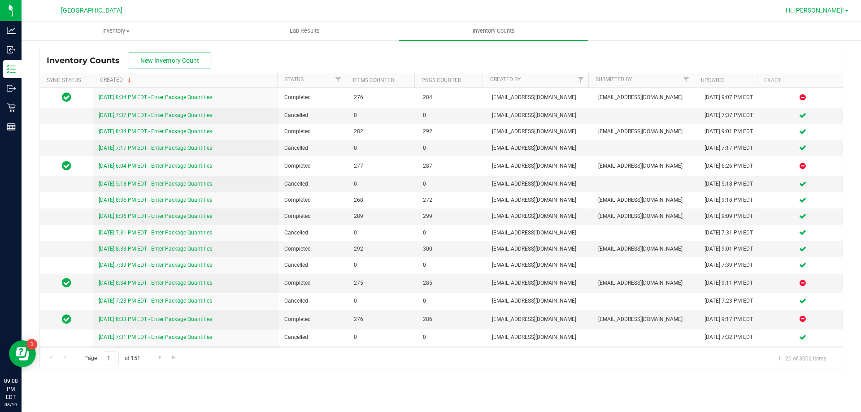
click at [840, 15] on link "Hi, [PERSON_NAME]!" at bounding box center [817, 10] width 70 height 9
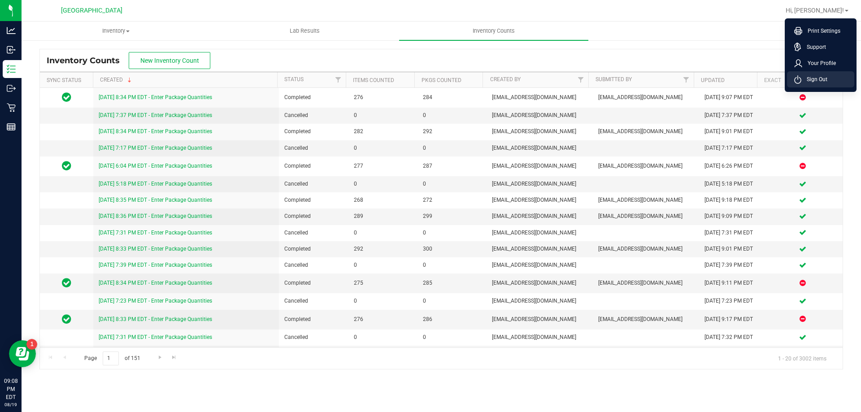
click at [813, 78] on span "Sign Out" at bounding box center [815, 79] width 26 height 9
